Goal: Task Accomplishment & Management: Complete application form

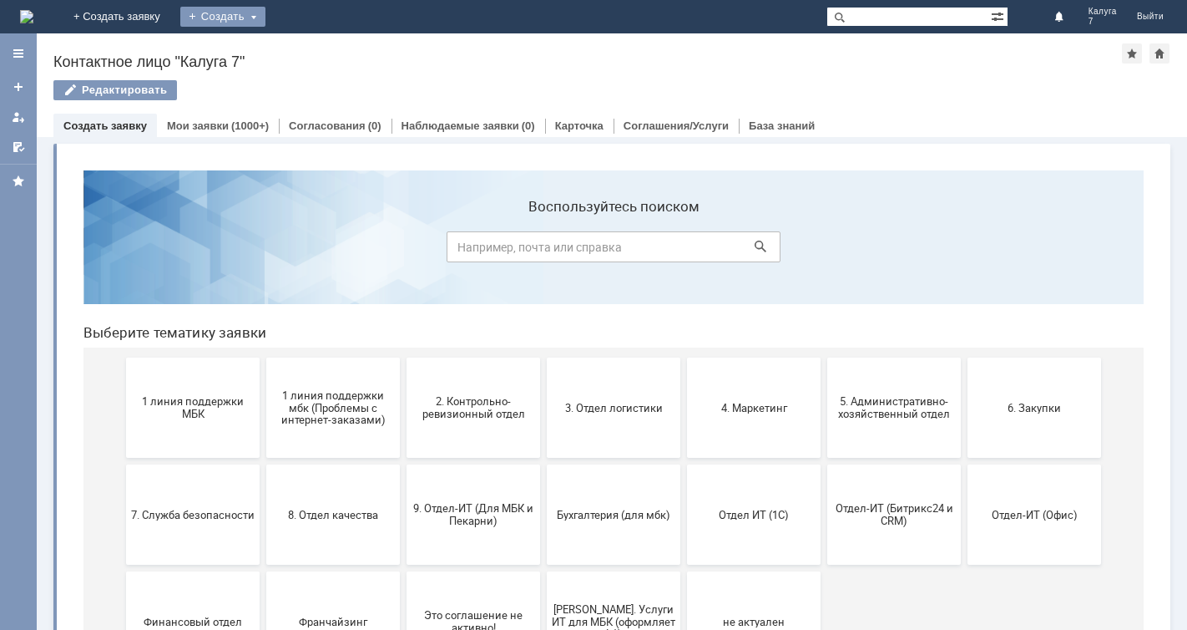
click at [266, 14] on div "Создать" at bounding box center [222, 17] width 85 height 20
click at [311, 48] on link "Заявка" at bounding box center [247, 50] width 127 height 20
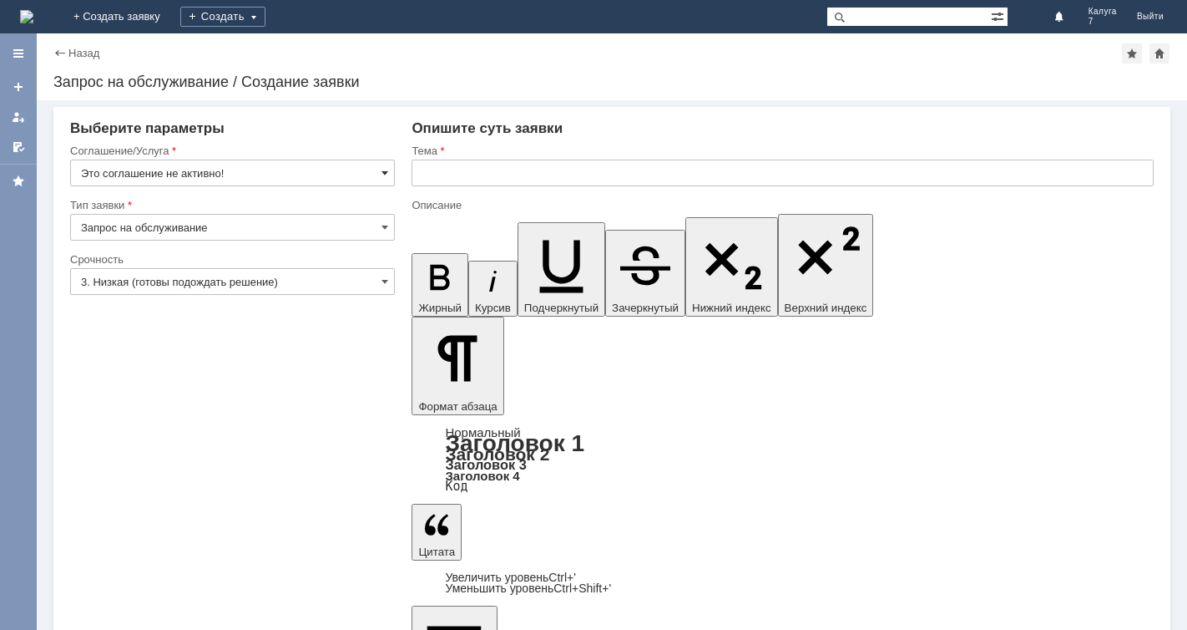
click at [384, 173] on span at bounding box center [385, 172] width 7 height 13
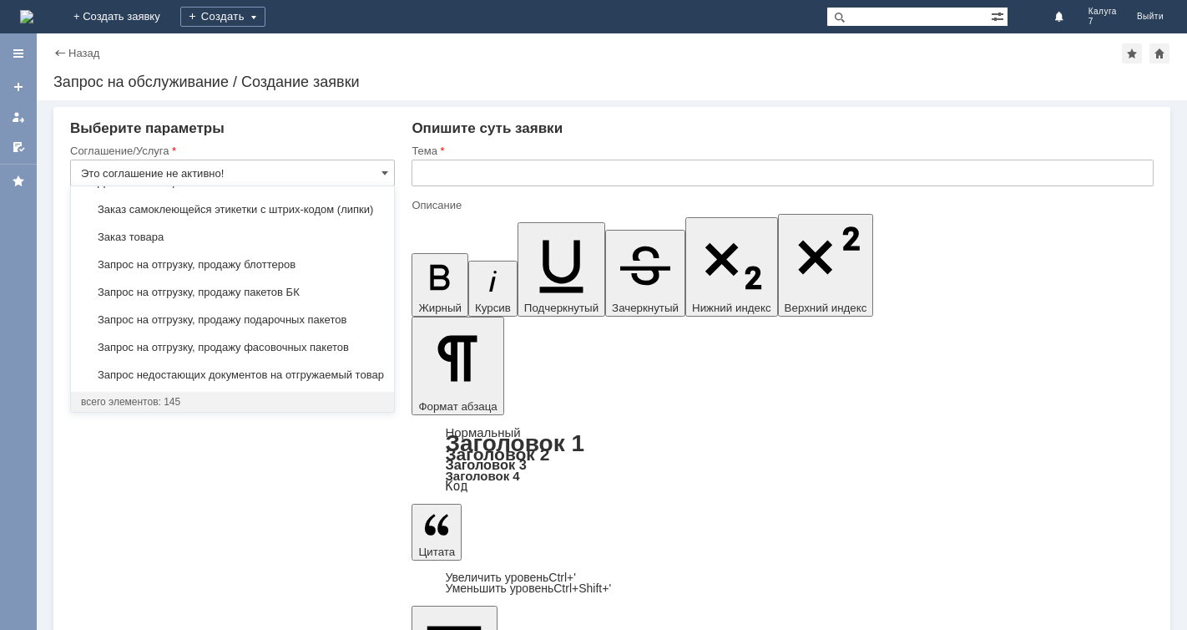
scroll to position [544, 0]
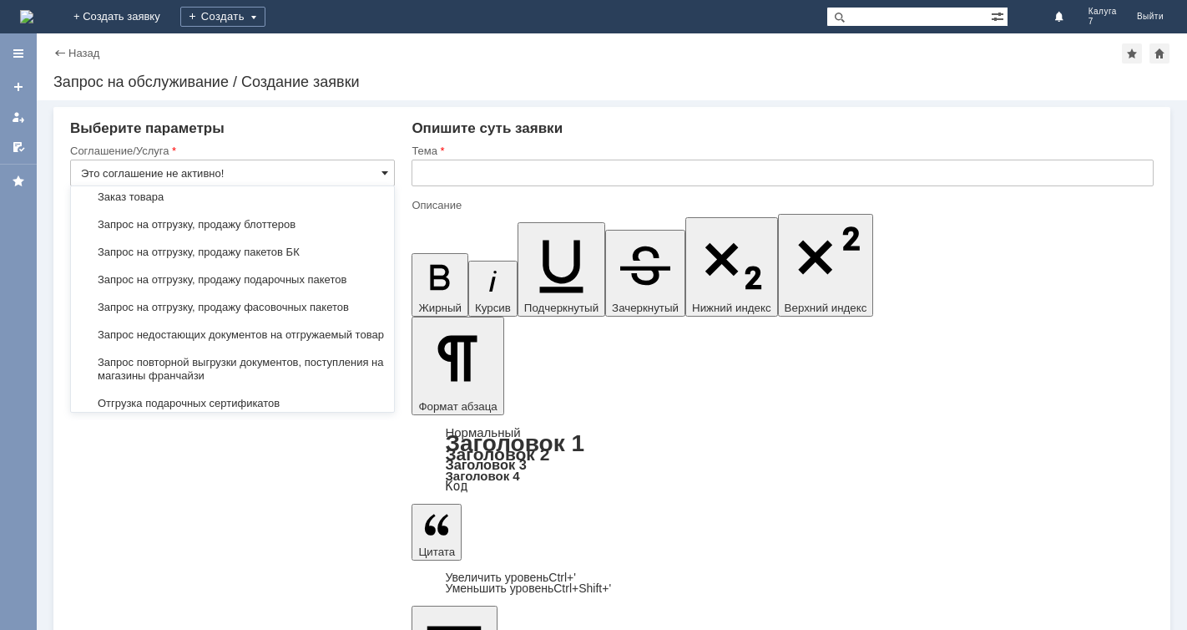
click at [383, 169] on span at bounding box center [385, 172] width 7 height 13
click at [221, 183] on div "Заказ самоклеющейся этикетки с штрих-кодом (липки)" at bounding box center [232, 169] width 323 height 27
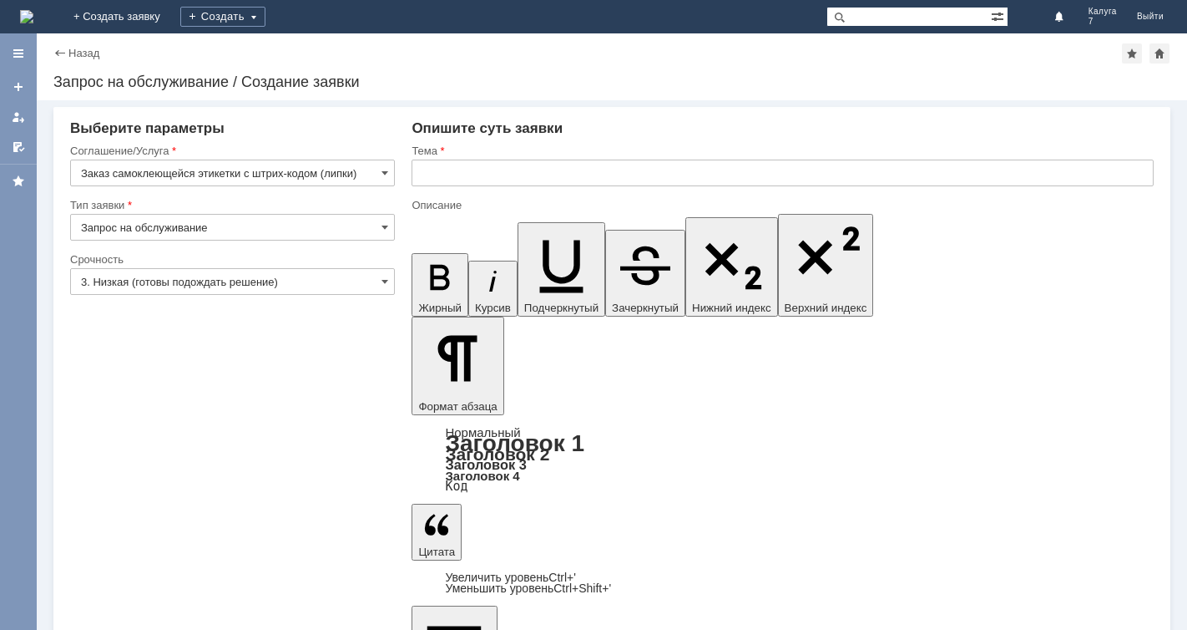
type input "Заказ самоклеющейся этикетки с штрих-кодом (липки)"
click at [389, 173] on input "Заказ самоклеющейся этикетки с штрих-кодом (липки)" at bounding box center [232, 172] width 325 height 27
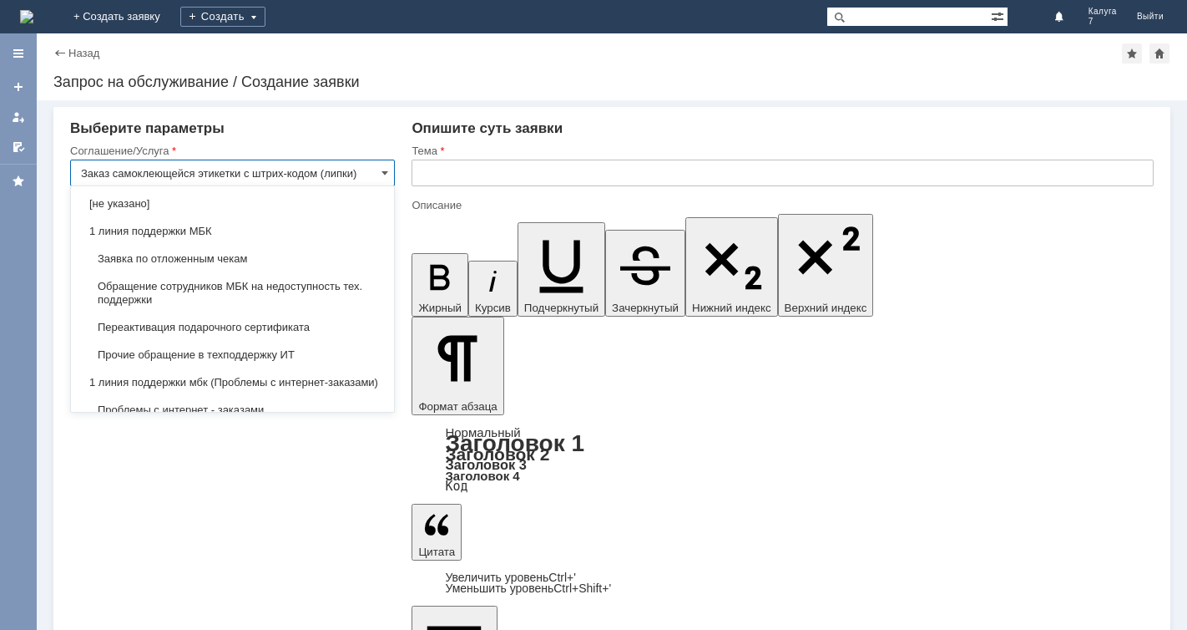
scroll to position [526, 0]
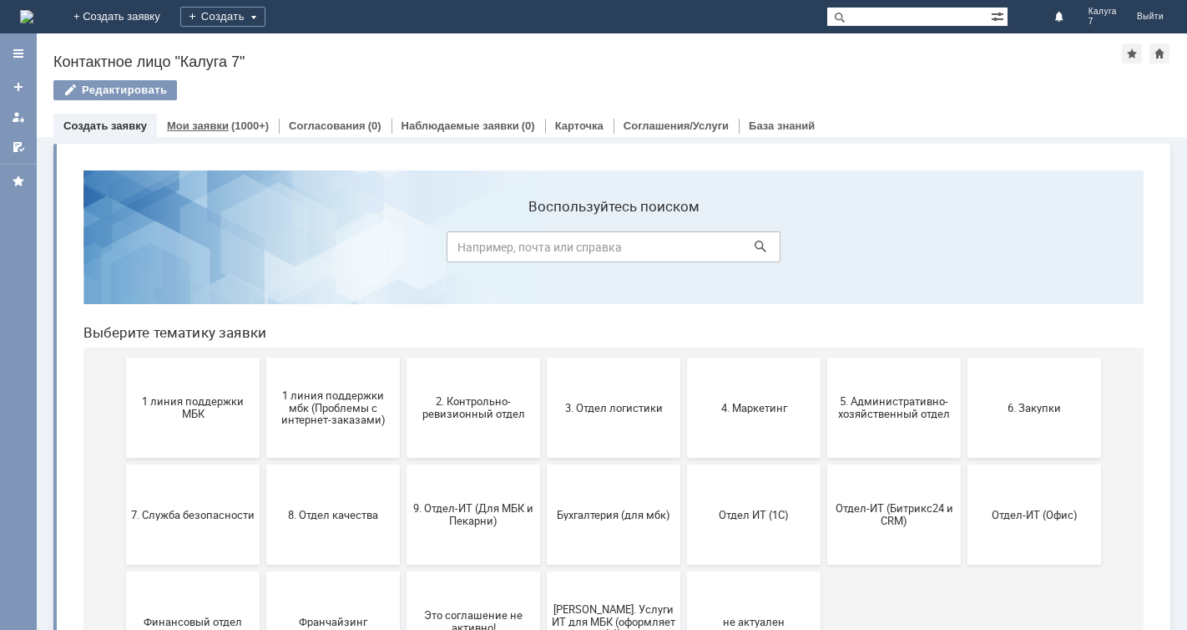
click at [200, 119] on link "Мои заявки" at bounding box center [198, 125] width 62 height 13
click at [266, 17] on div "Создать" at bounding box center [222, 17] width 85 height 20
click at [311, 54] on link "Заявка" at bounding box center [247, 50] width 127 height 20
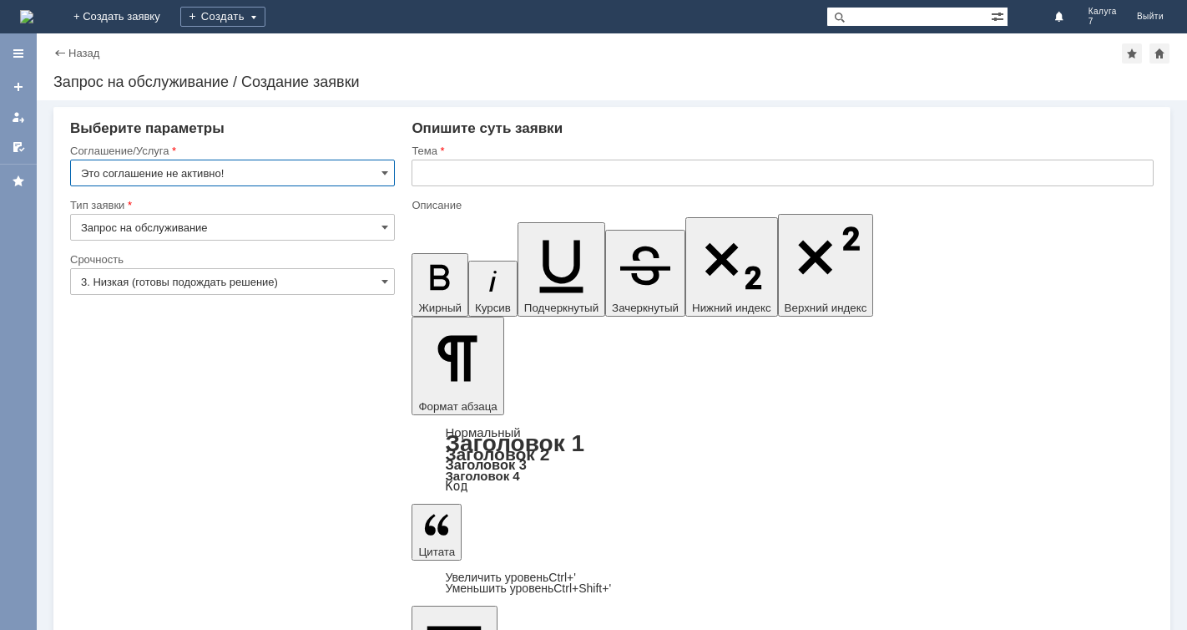
click at [390, 171] on input "Это соглашение не активно!" at bounding box center [232, 172] width 325 height 27
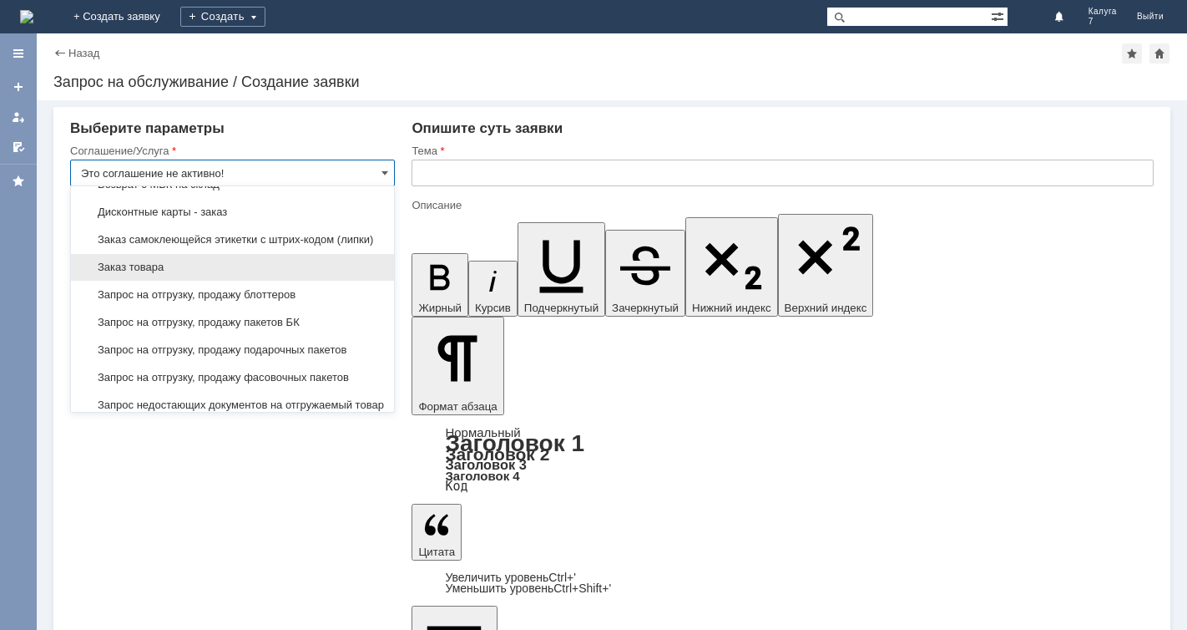
scroll to position [501, 0]
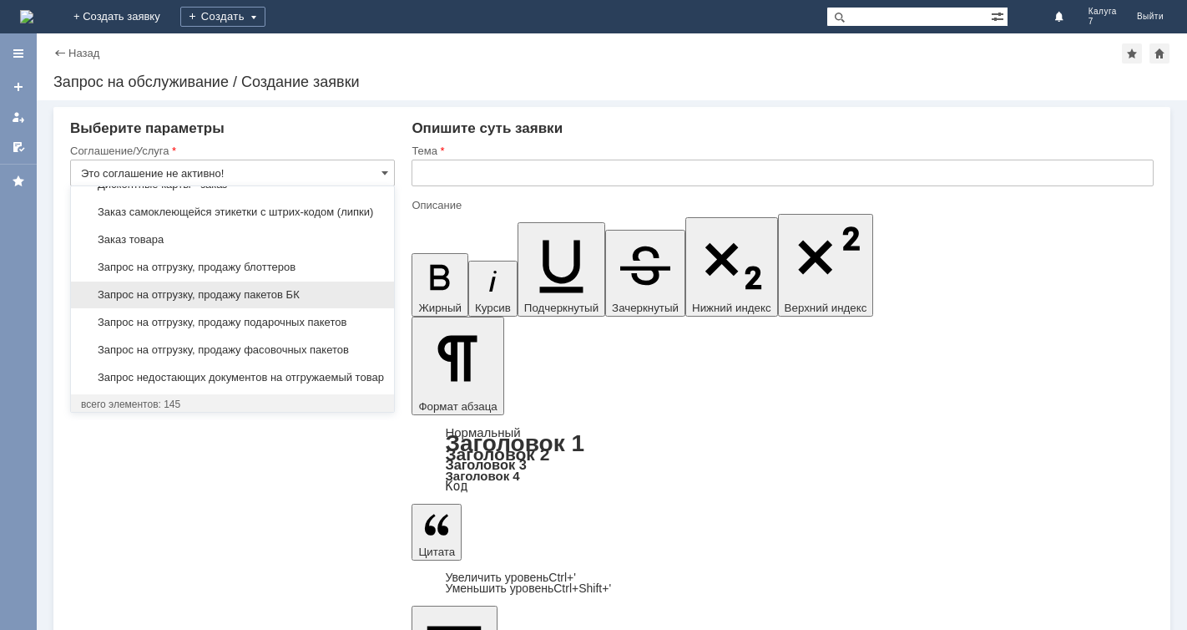
click at [298, 301] on span "Запрос на отгрузку, продажу пакетов БК" at bounding box center [232, 294] width 303 height 13
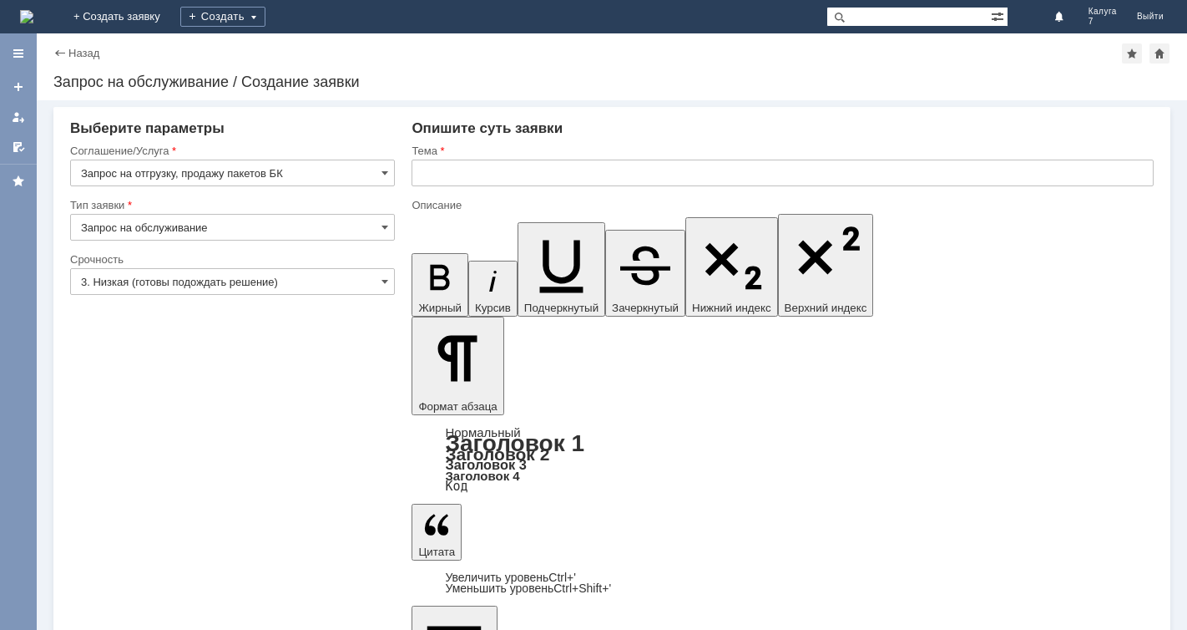
type input "Запрос на отгрузку, продажу пакетов БК"
click at [442, 173] on input "text" at bounding box center [783, 172] width 742 height 27
type input "Пакеты БК"
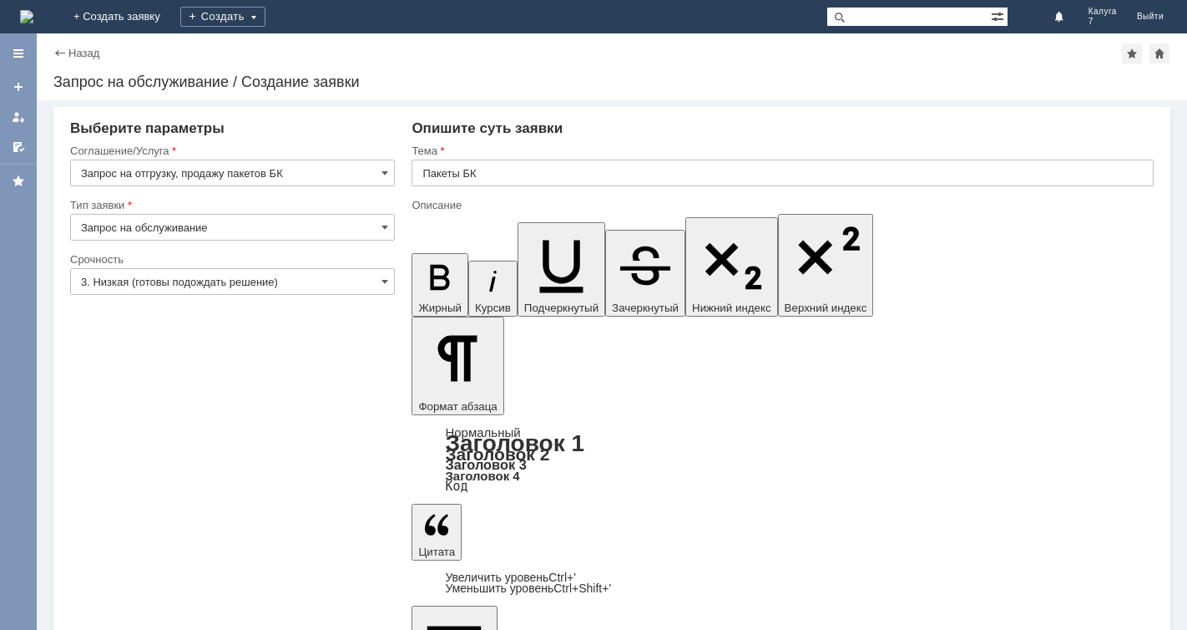
click at [383, 281] on span at bounding box center [385, 281] width 7 height 13
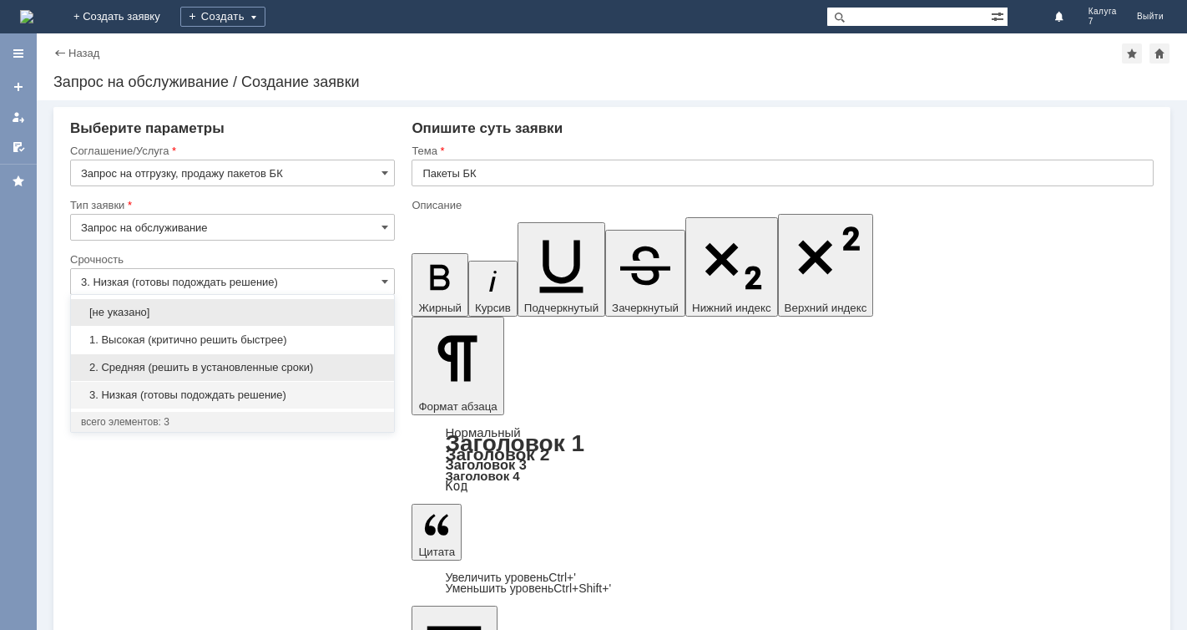
click at [237, 363] on span "2. Средняя (решить в установленные сроки)" at bounding box center [232, 367] width 303 height 13
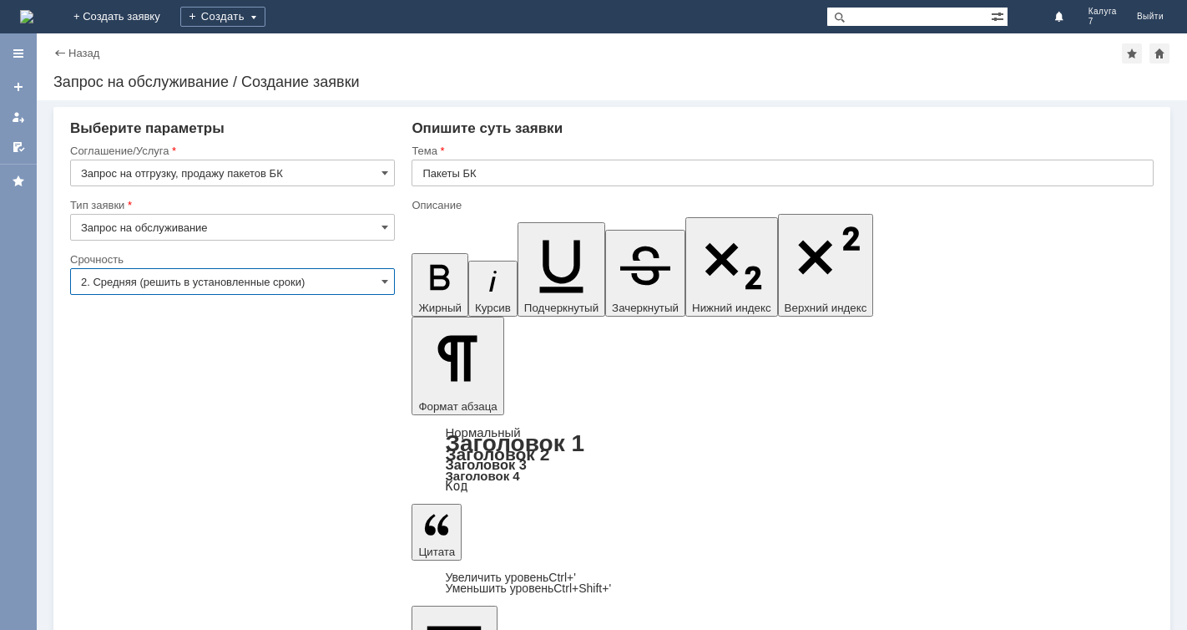
type input "2. Средняя (решить в установленные сроки)"
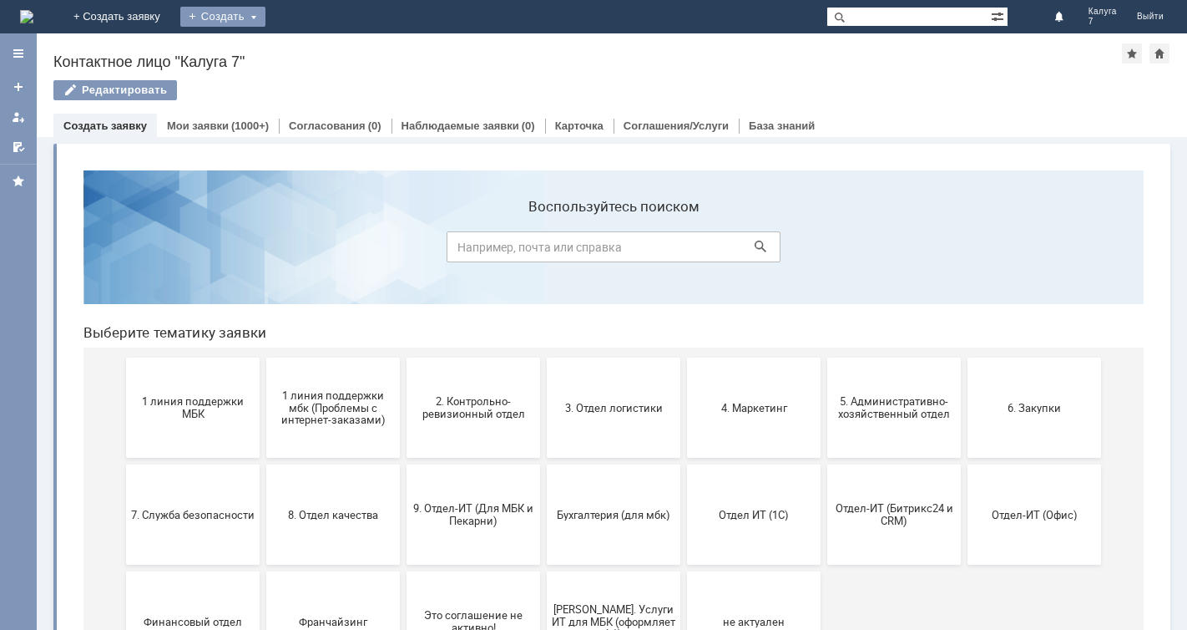
click at [266, 13] on div "Создать" at bounding box center [222, 17] width 85 height 20
click at [311, 48] on link "Заявка" at bounding box center [247, 50] width 127 height 20
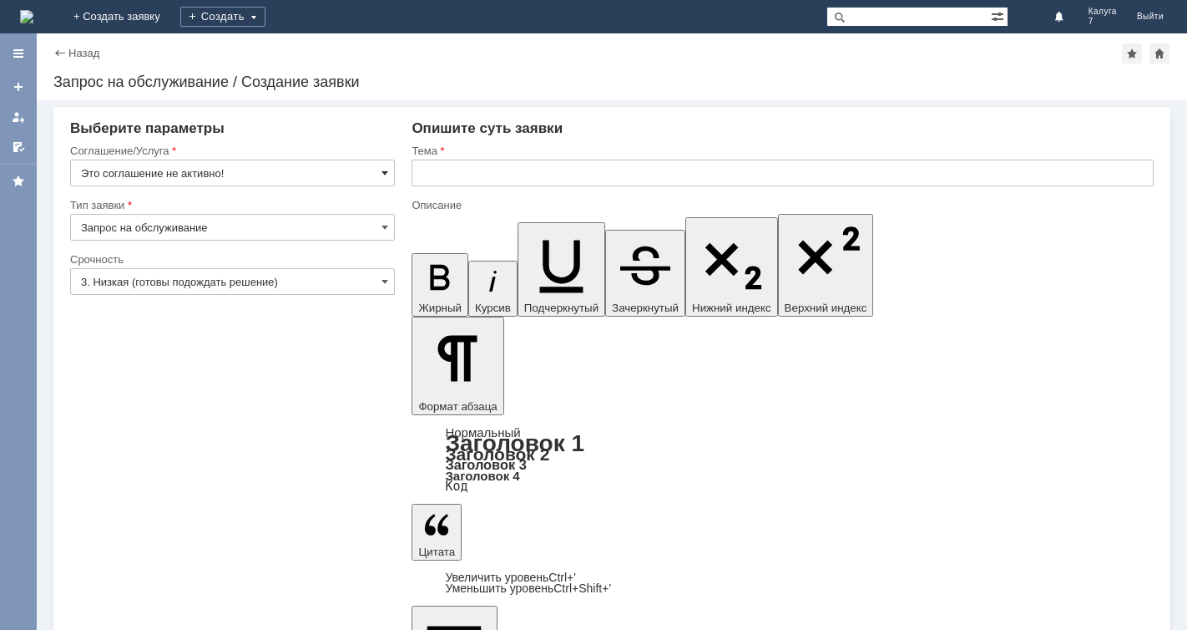
click at [387, 169] on span at bounding box center [385, 172] width 7 height 13
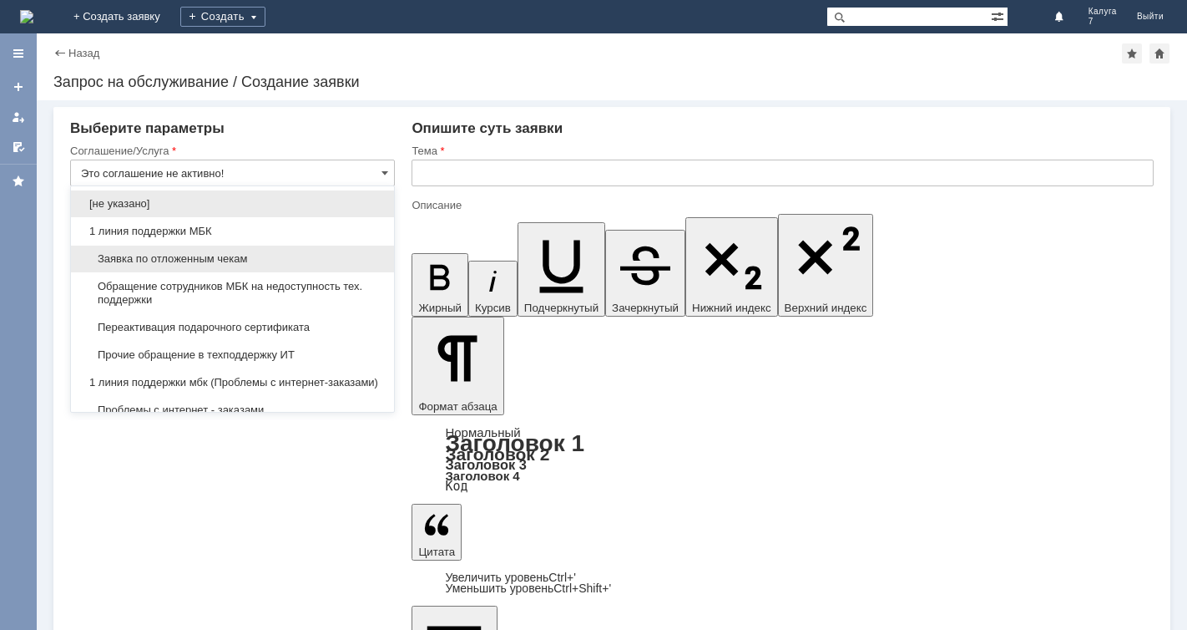
click at [308, 256] on span "Заявка по отложенным чекам" at bounding box center [232, 258] width 303 height 13
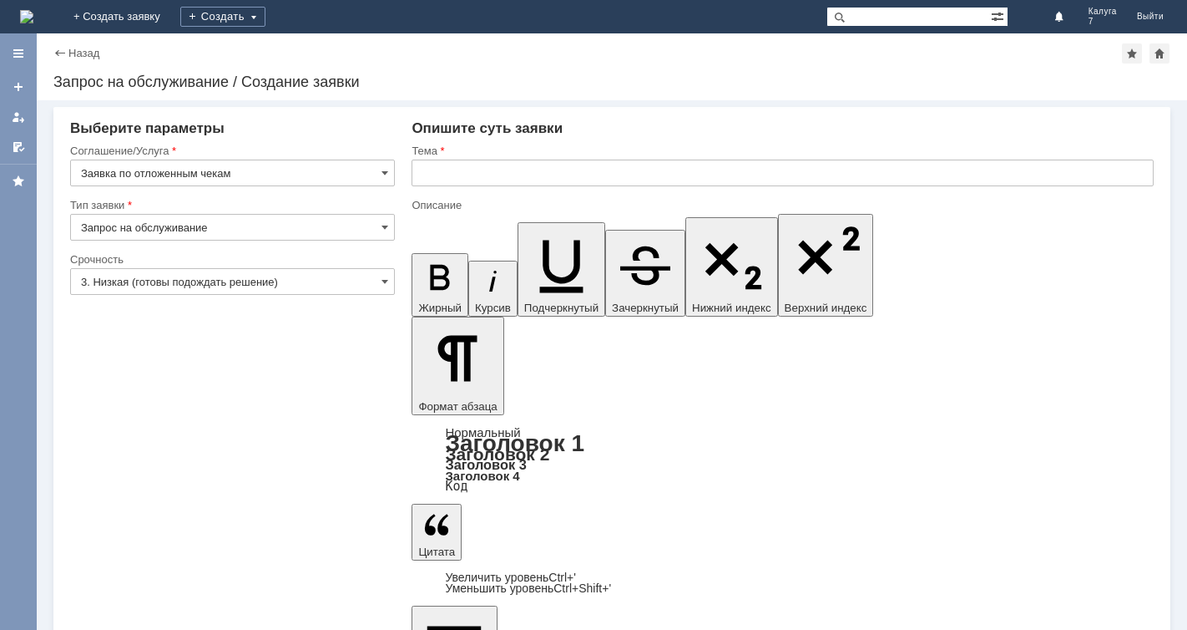
type input "Заявка по отложенным чекам"
click at [450, 167] on input "text" at bounding box center [783, 172] width 742 height 27
type input "Прошу удалить отложенный чек"
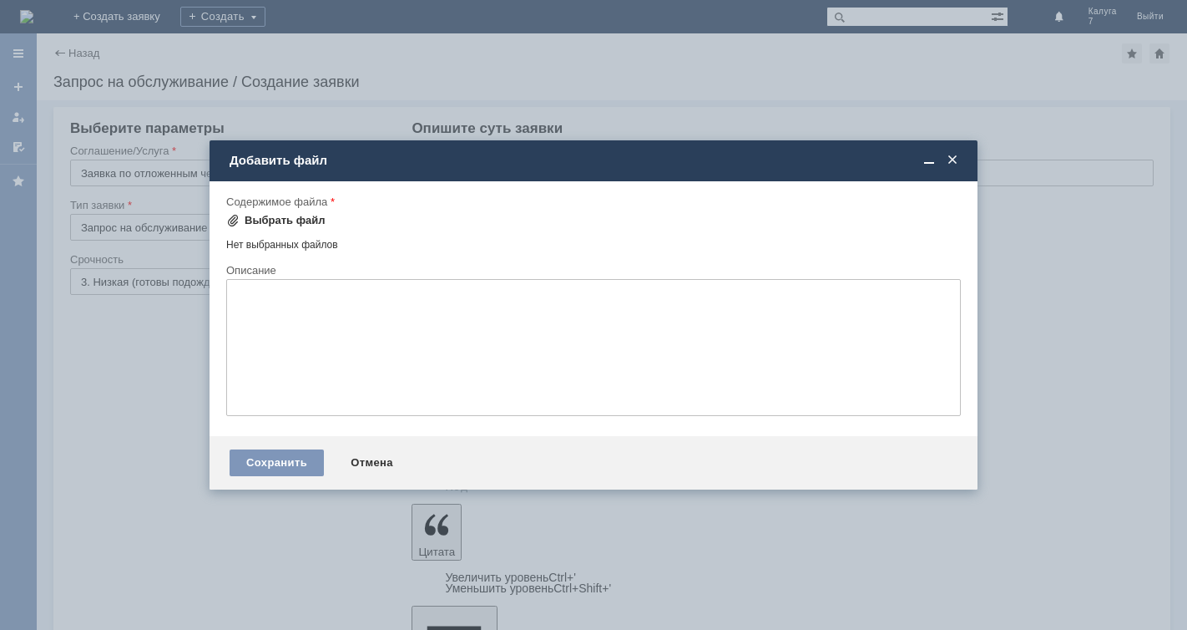
click at [272, 220] on div "Выбрать файл" at bounding box center [285, 220] width 81 height 13
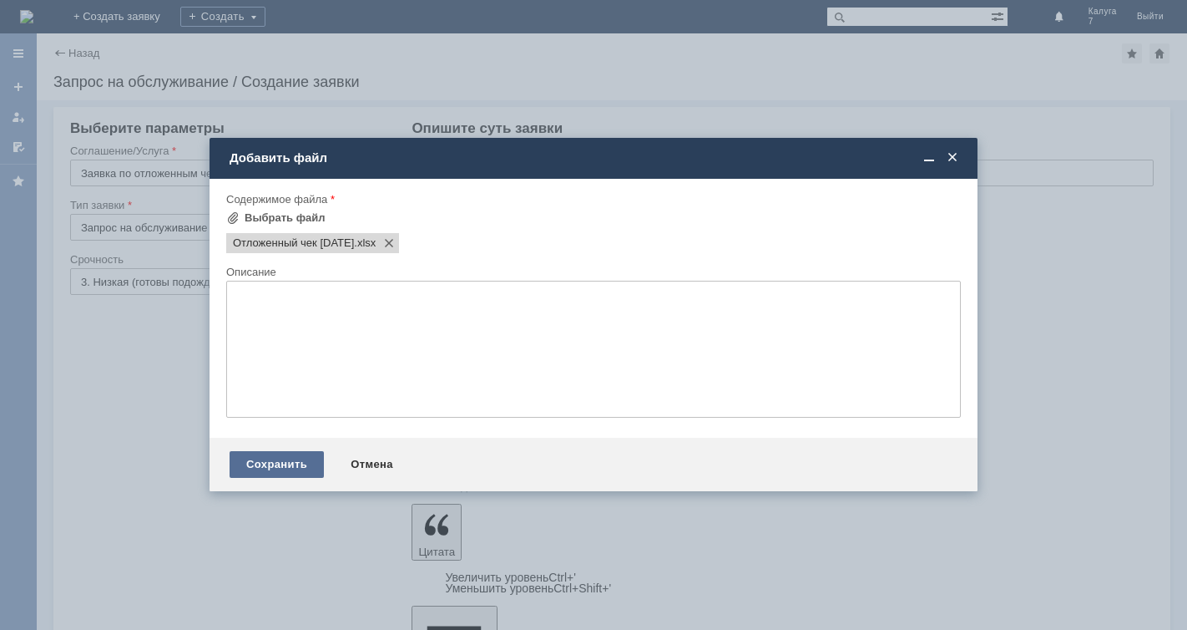
click at [281, 473] on div "Сохранить" at bounding box center [277, 464] width 94 height 27
